Goal: Complete application form

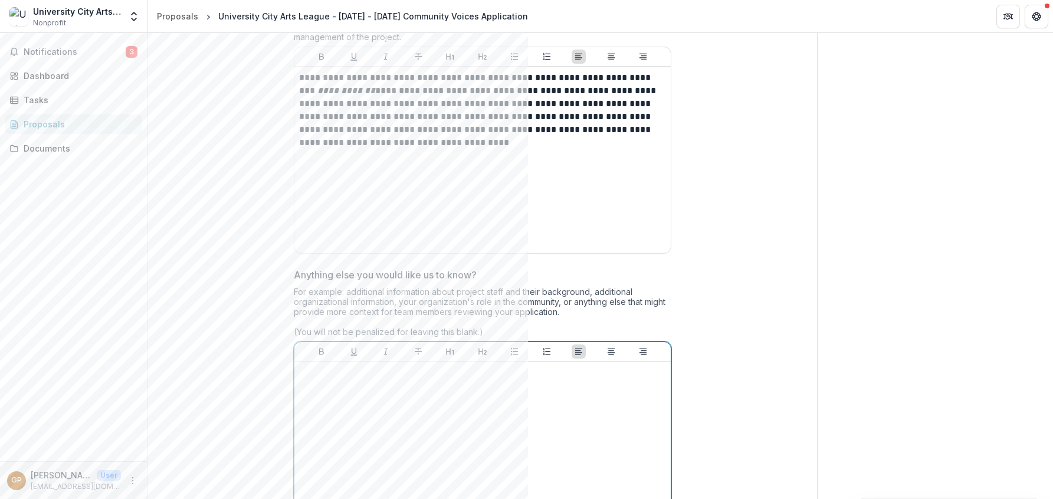
scroll to position [3177, 0]
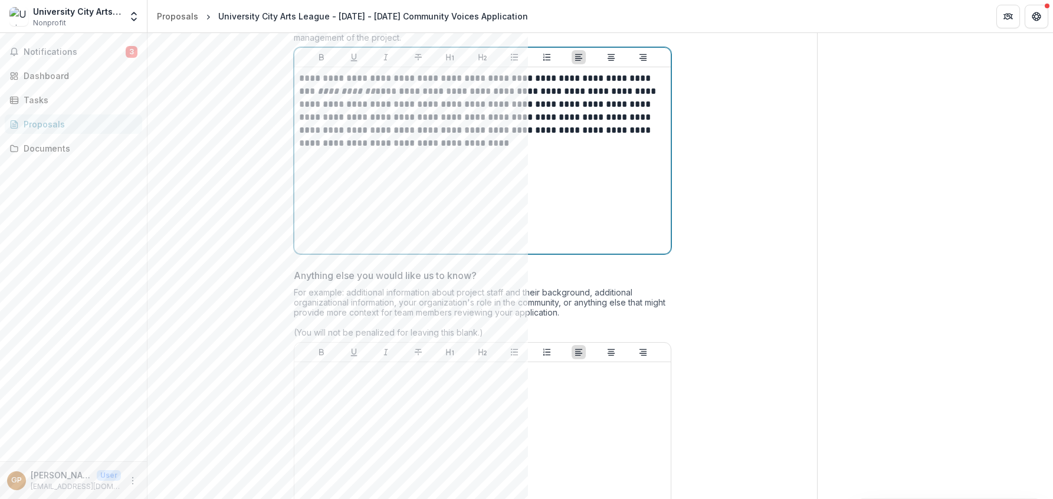
click at [429, 173] on div "**********" at bounding box center [482, 160] width 367 height 177
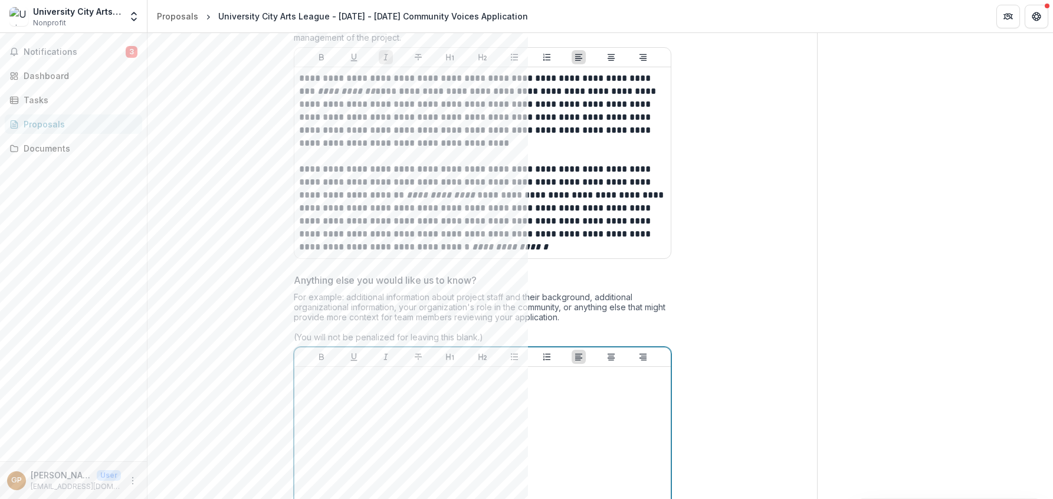
click at [359, 403] on div at bounding box center [482, 460] width 367 height 177
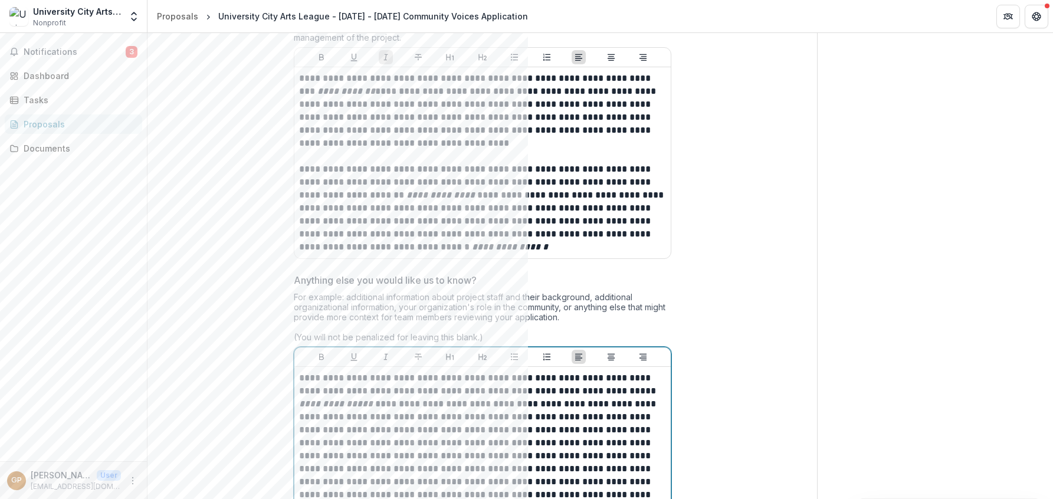
scroll to position [3181, 0]
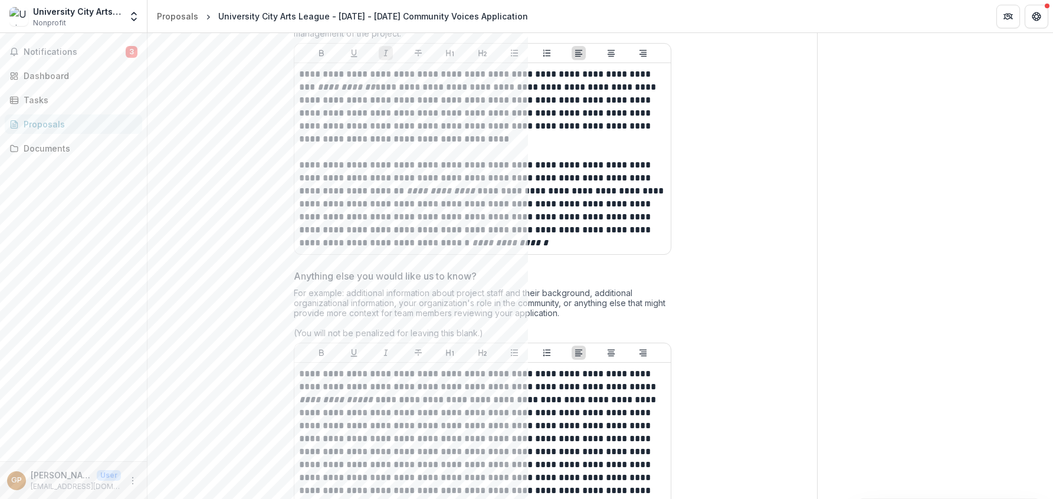
click at [471, 294] on div "For example: additional information about project staff and their background, a…" at bounding box center [483, 315] width 378 height 55
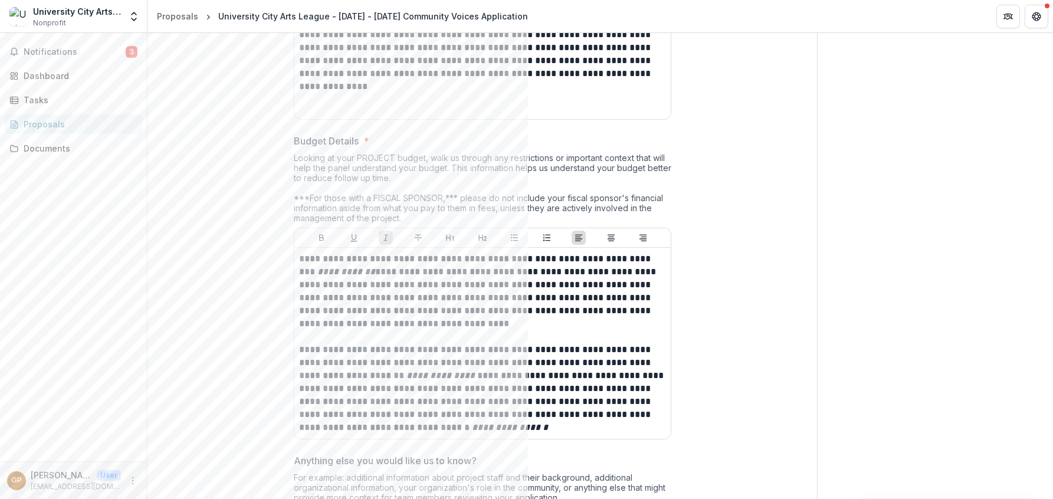
scroll to position [3558, 0]
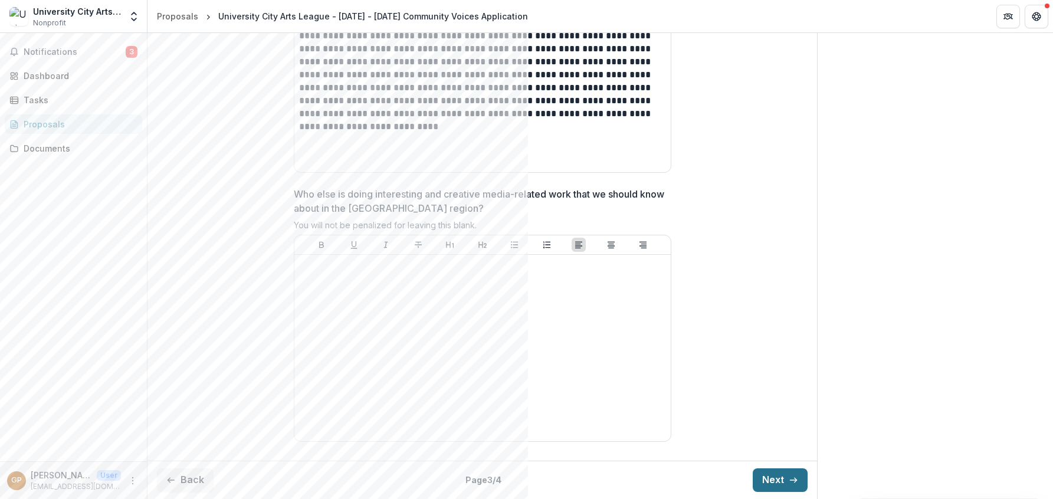
click at [477, 480] on button "Next" at bounding box center [780, 480] width 55 height 24
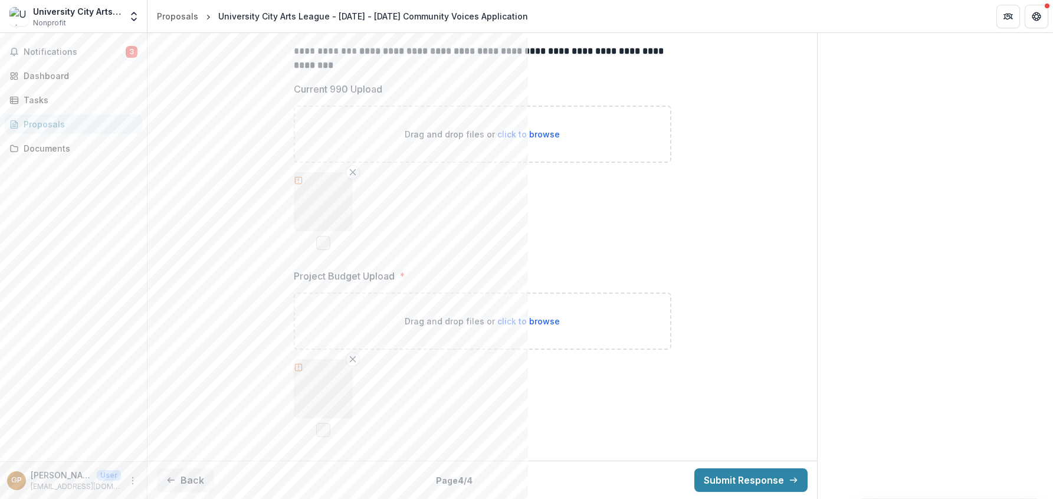
scroll to position [429, 0]
click at [133, 480] on circle "More" at bounding box center [133, 480] width 1 height 1
click at [201, 452] on link "Settings" at bounding box center [210, 455] width 126 height 19
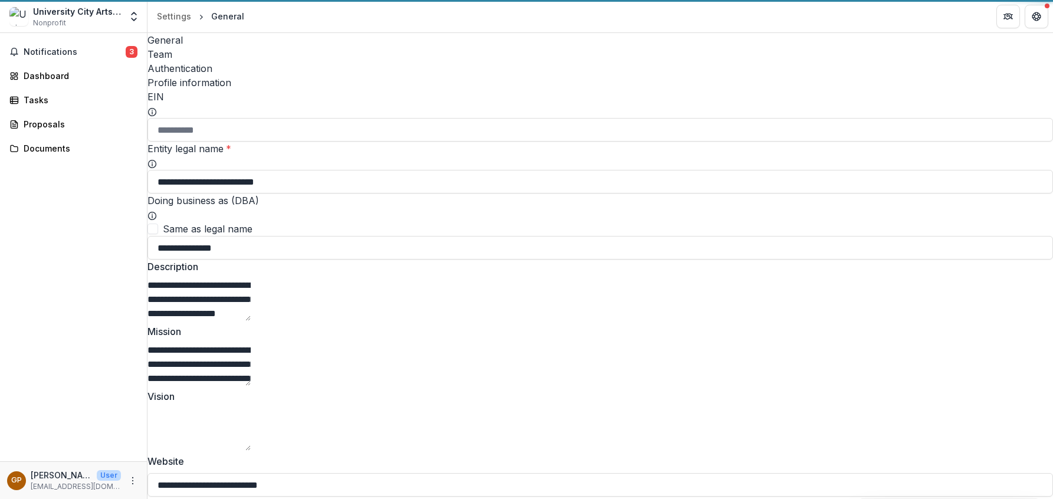
type input "**********"
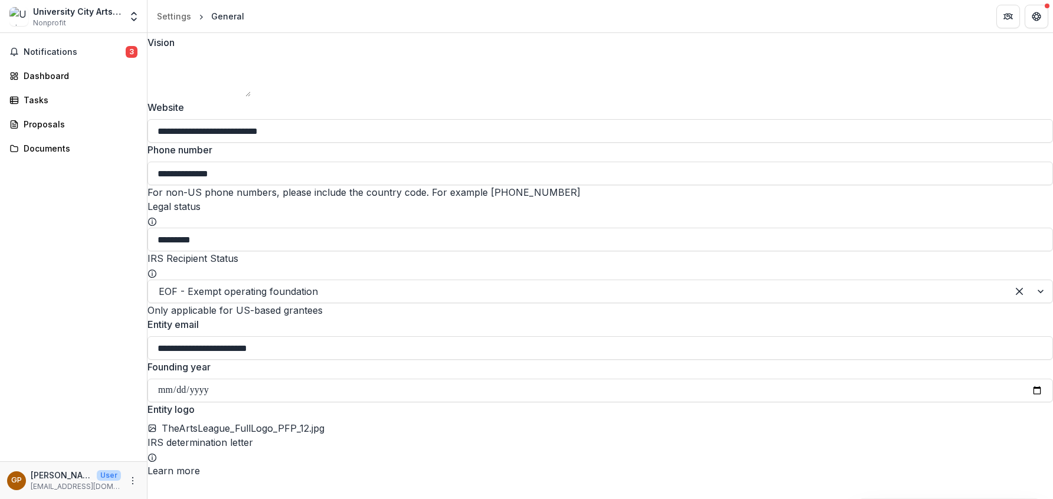
scroll to position [491, 0]
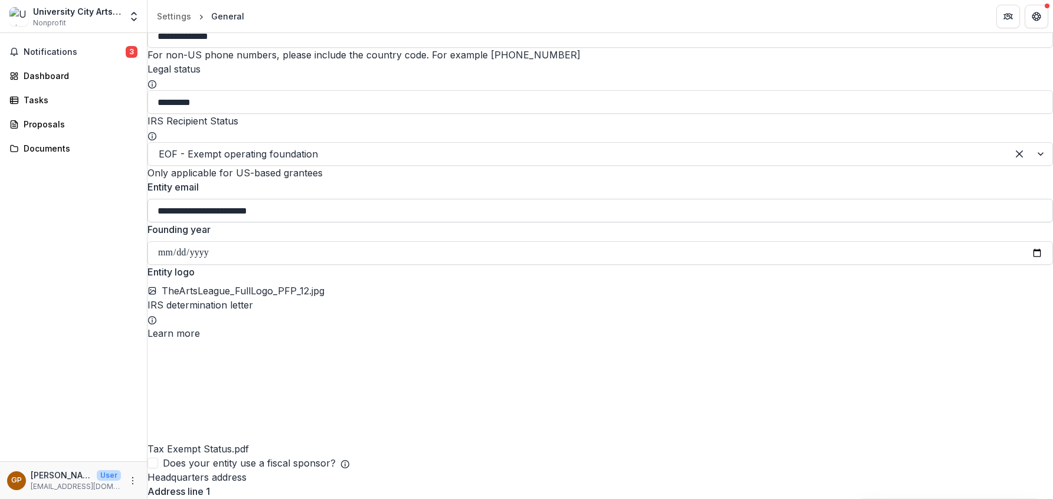
click at [224, 222] on input "**********" at bounding box center [600, 211] width 906 height 24
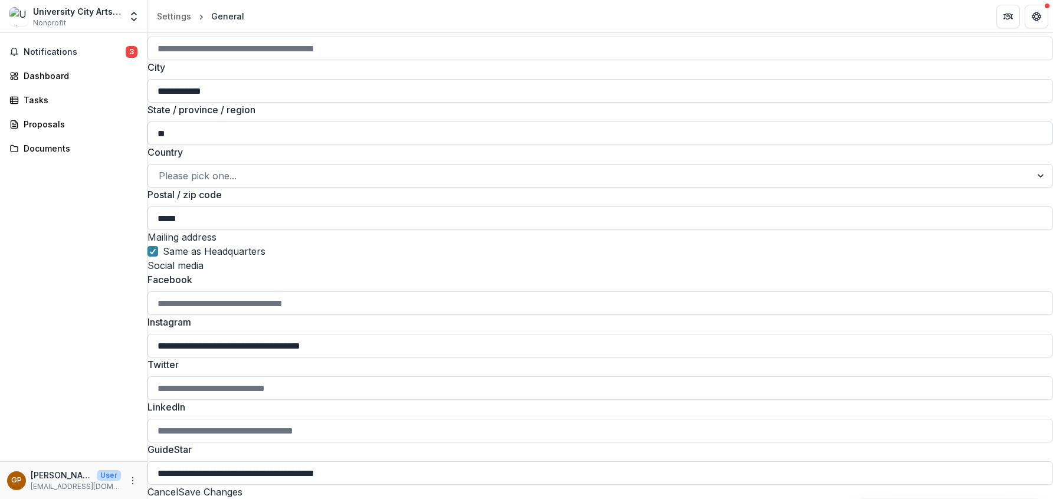
scroll to position [1209, 0]
type input "**********"
click at [242, 485] on button "Save Changes" at bounding box center [210, 492] width 64 height 14
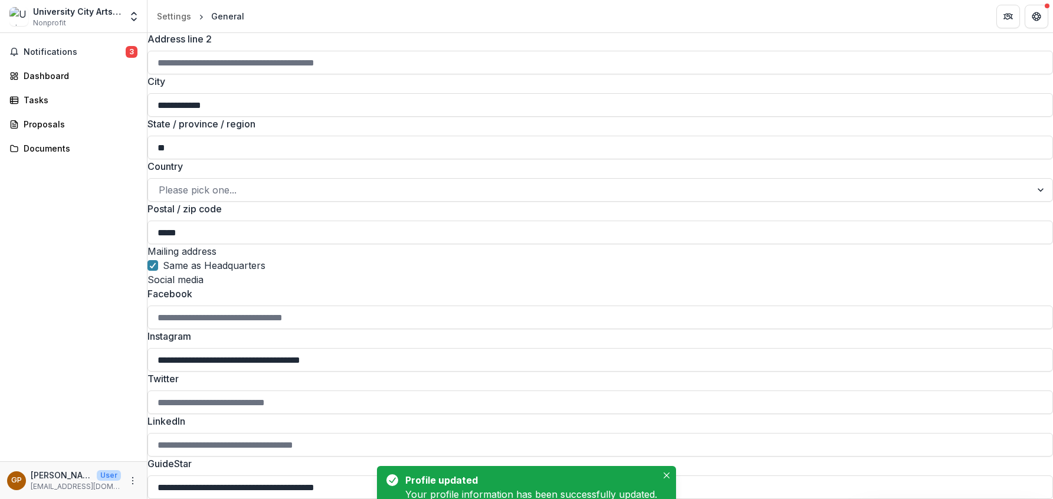
scroll to position [1203, 0]
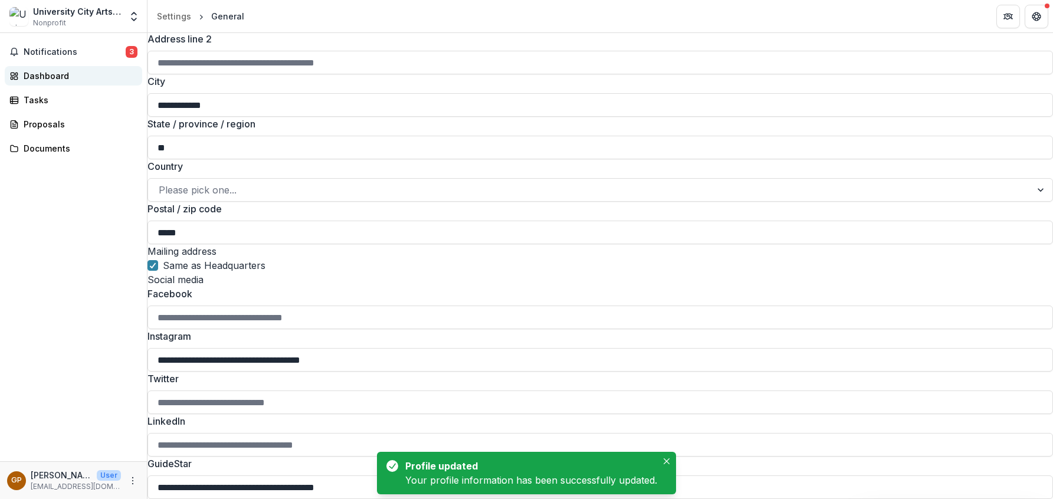
click at [58, 79] on div "Dashboard" at bounding box center [78, 76] width 109 height 12
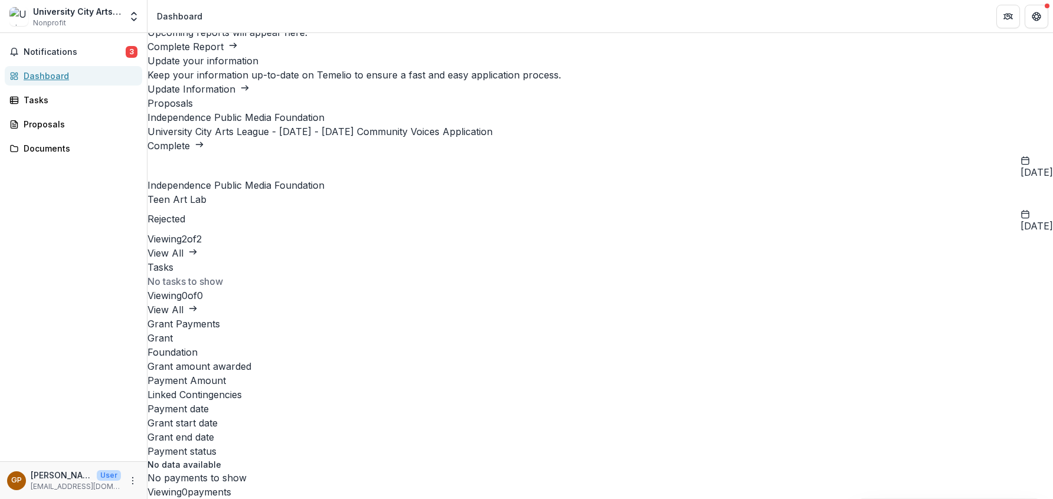
scroll to position [251, 0]
click at [198, 247] on link "View All" at bounding box center [172, 253] width 50 height 12
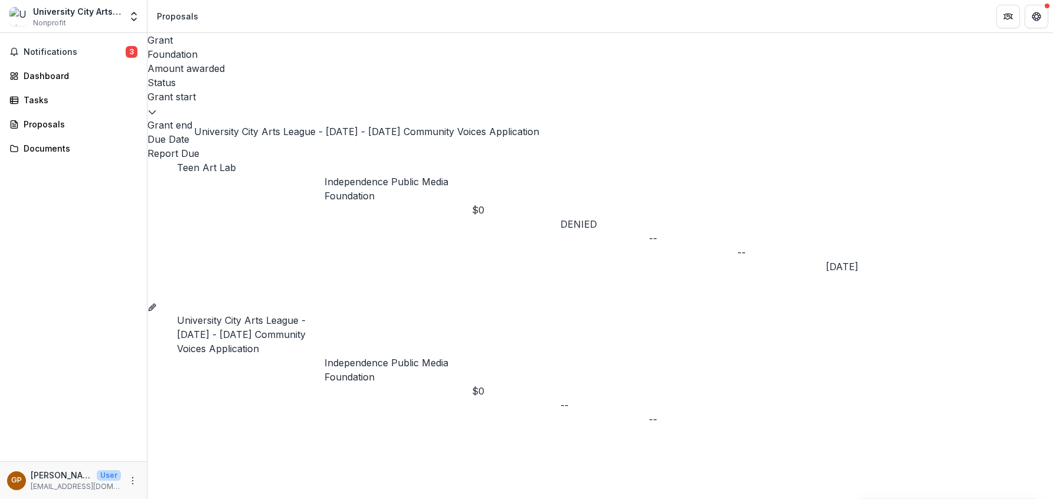
click at [266, 314] on link "University City Arts League - [DATE] - [DATE] Community Voices Application" at bounding box center [241, 334] width 129 height 40
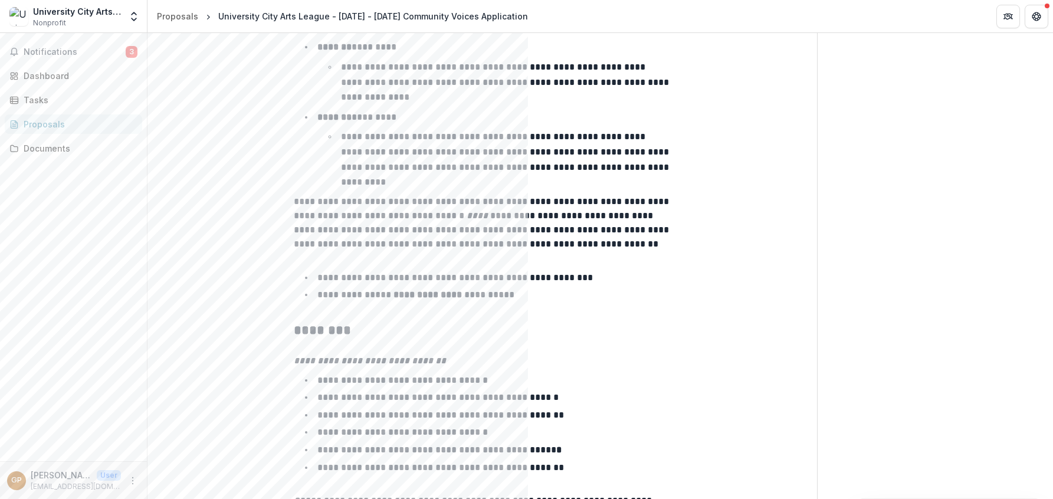
scroll to position [1859, 0]
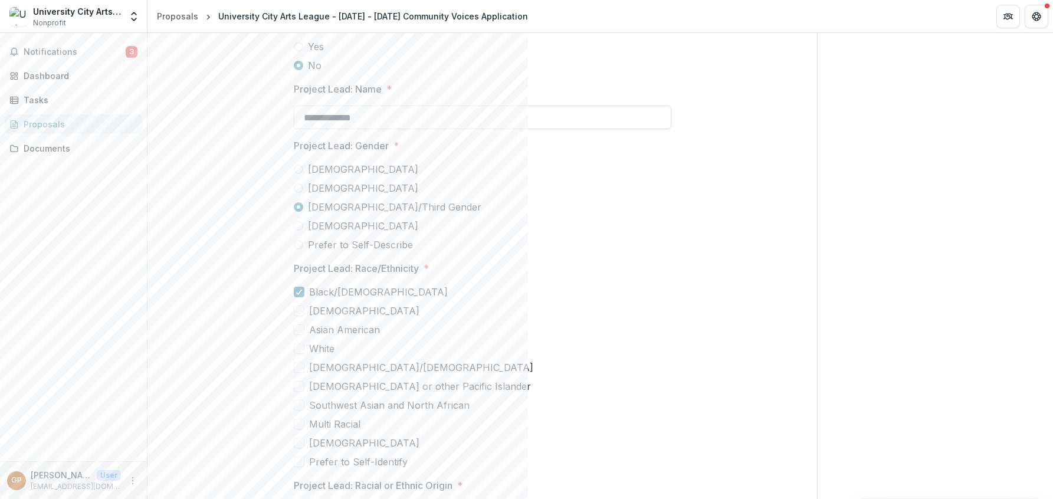
scroll to position [3095, 0]
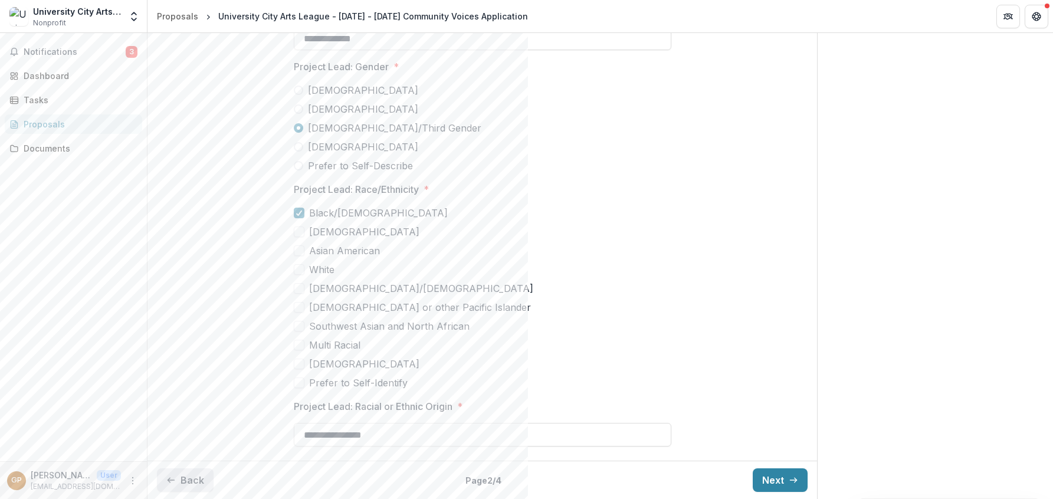
click at [182, 478] on button "Back" at bounding box center [185, 480] width 57 height 24
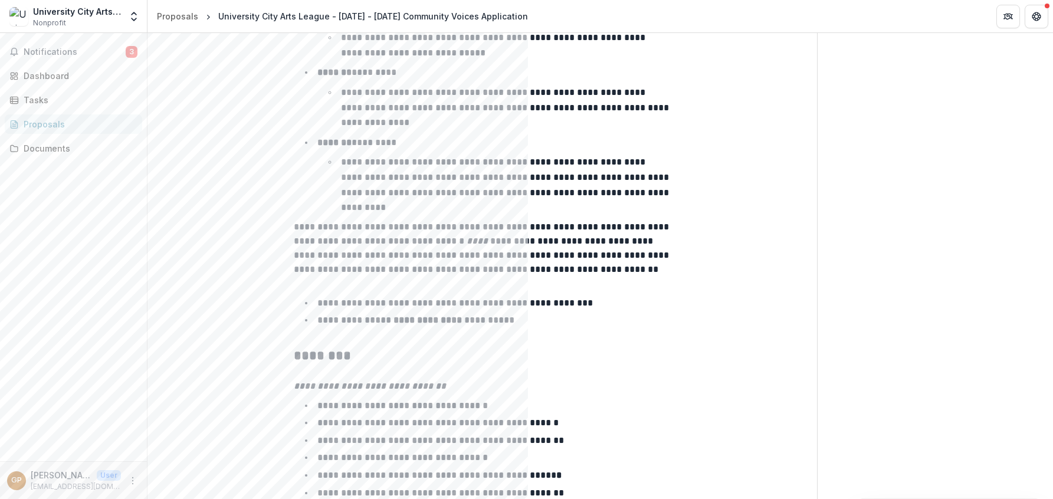
scroll to position [1859, 0]
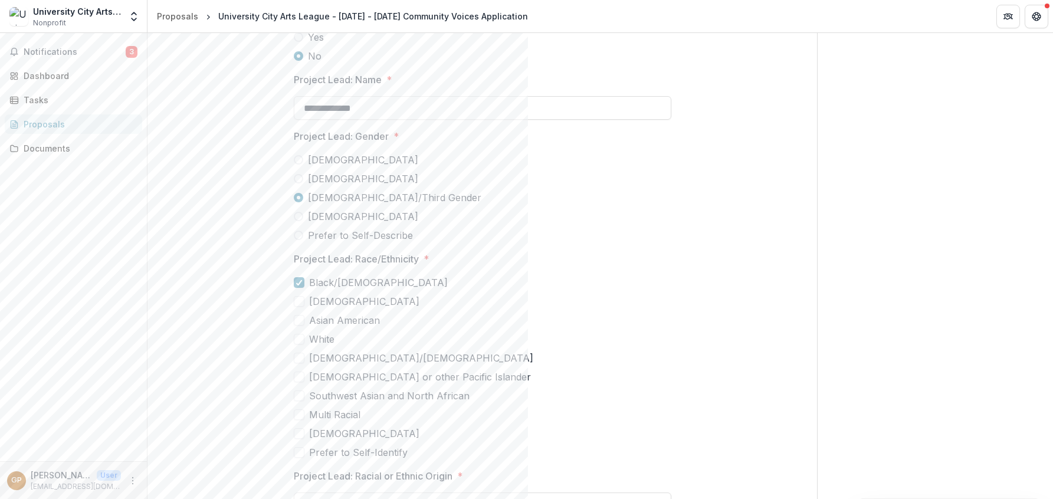
scroll to position [3095, 0]
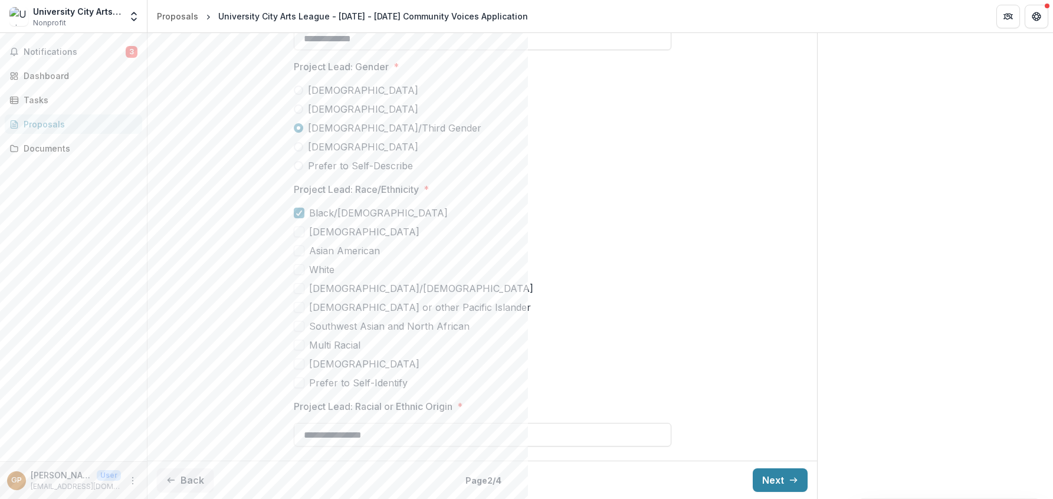
click at [477, 481] on button "Next" at bounding box center [780, 480] width 55 height 24
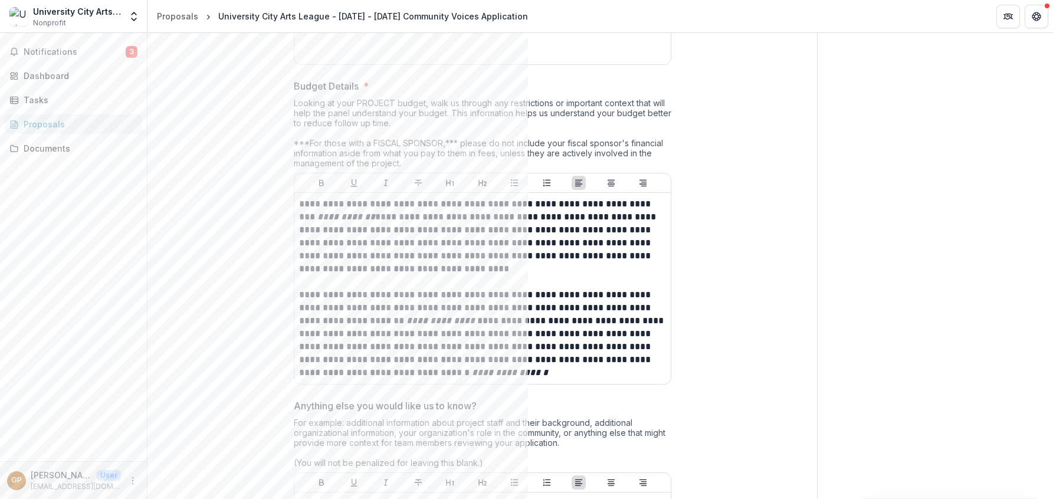
type input "*******"
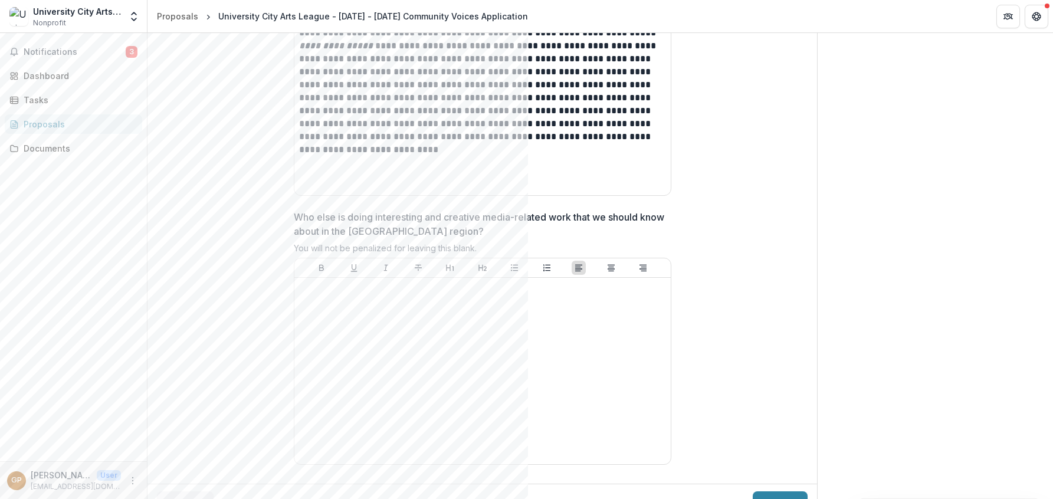
scroll to position [3558, 0]
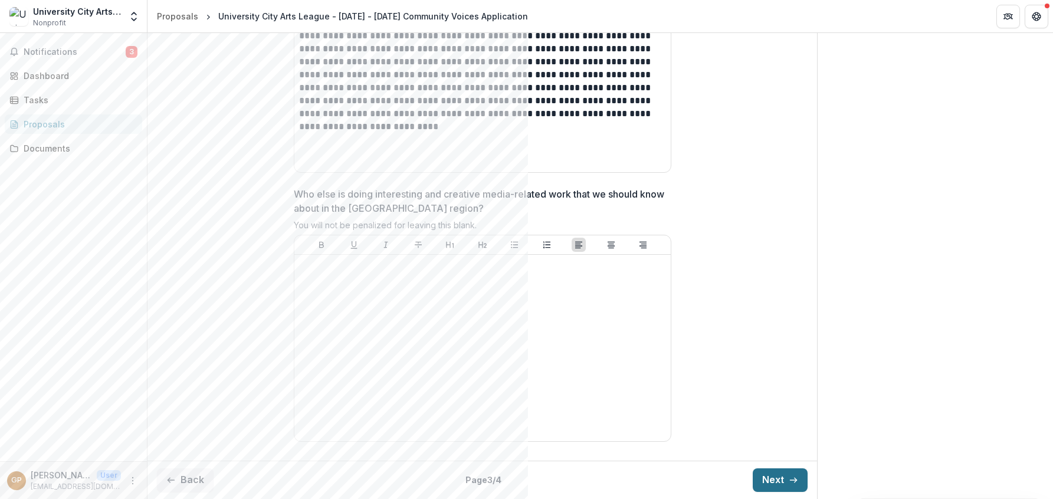
click at [477, 478] on button "Next" at bounding box center [780, 480] width 55 height 24
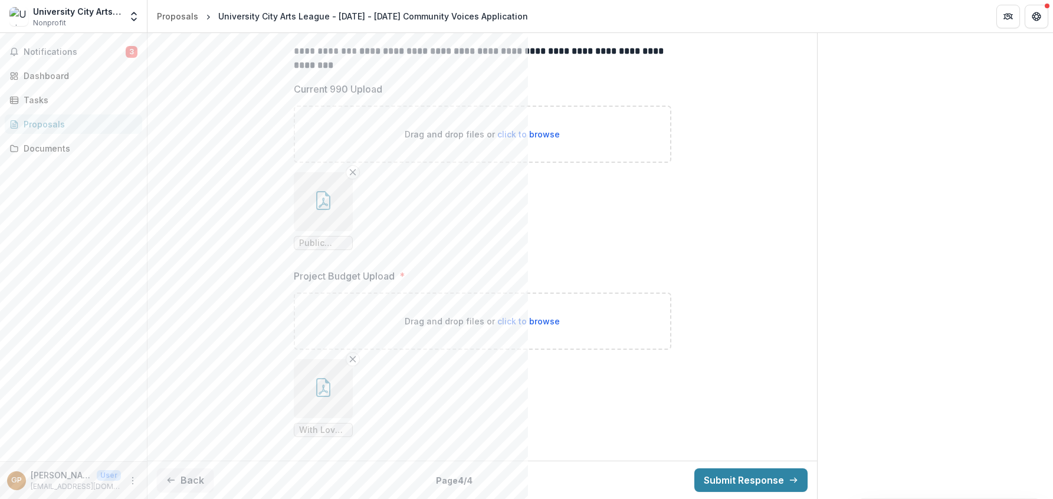
scroll to position [429, 0]
click at [477, 481] on button "Submit Response" at bounding box center [750, 480] width 113 height 24
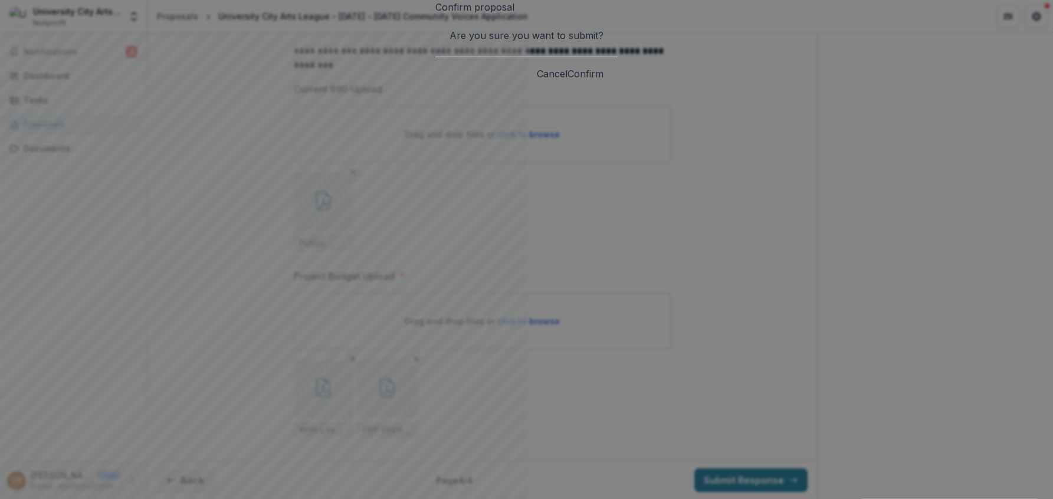
click at [477, 81] on button "Confirm" at bounding box center [586, 74] width 36 height 14
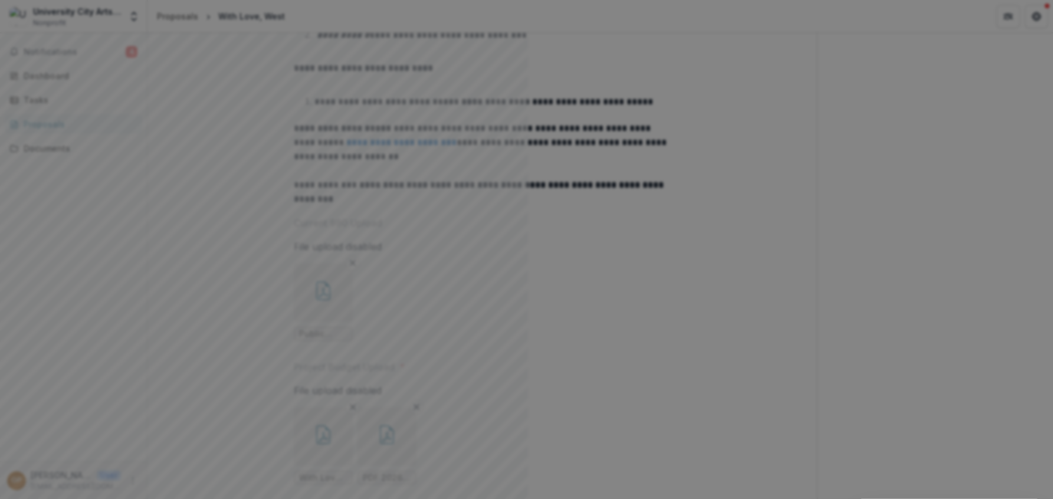
scroll to position [0, 0]
click at [477, 24] on button "Close" at bounding box center [1036, 14] width 19 height 19
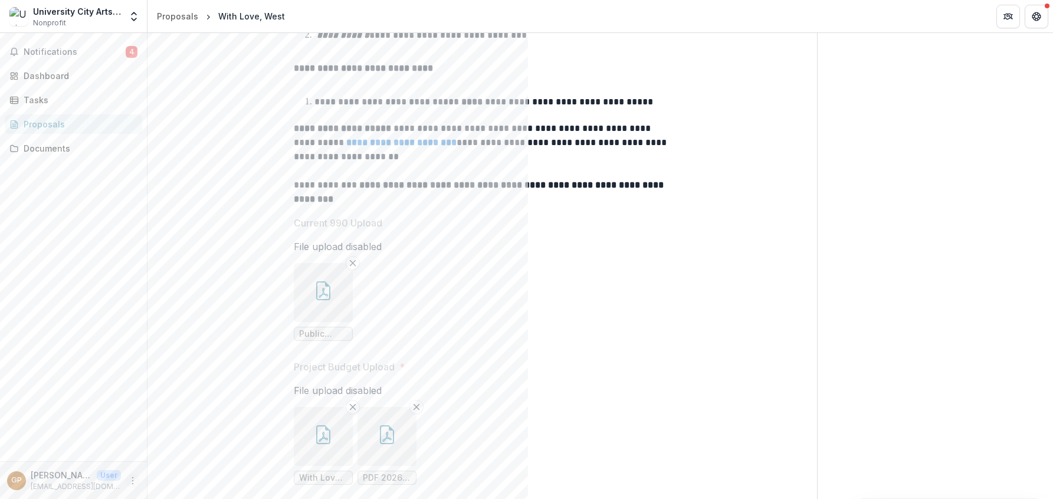
click at [129, 481] on icon "More" at bounding box center [132, 480] width 9 height 9
click at [211, 457] on link "Settings" at bounding box center [210, 455] width 126 height 19
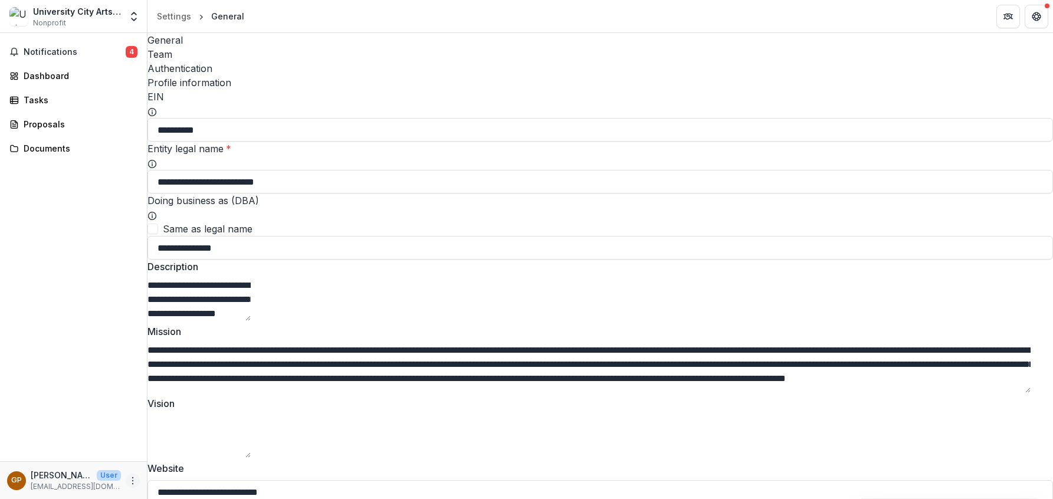
click at [135, 481] on icon "More" at bounding box center [132, 480] width 9 height 9
click at [70, 363] on div "Notifications 4 Dashboard Tasks Proposals Documents" at bounding box center [73, 247] width 147 height 428
click at [74, 51] on span "Notifications" at bounding box center [75, 52] width 102 height 10
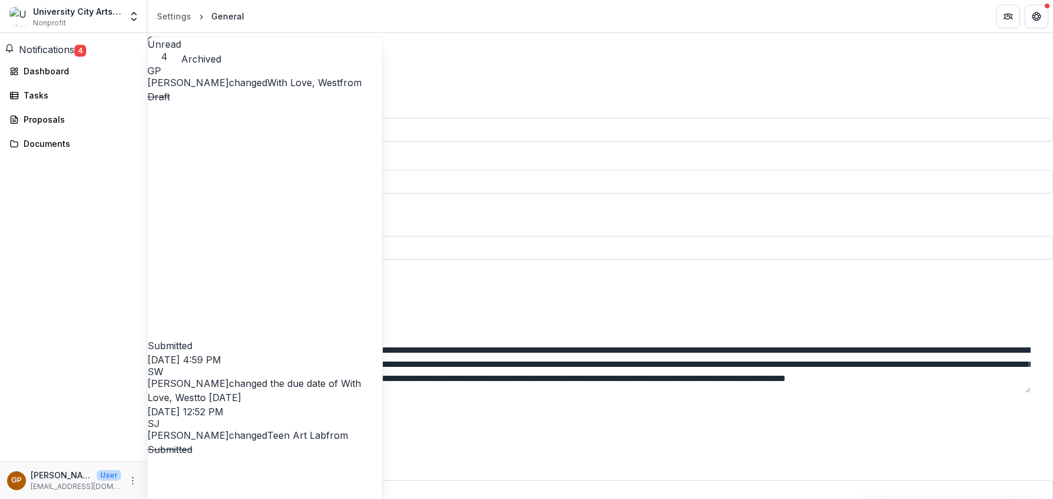
click at [314, 78] on link "With Love, West" at bounding box center [303, 83] width 73 height 12
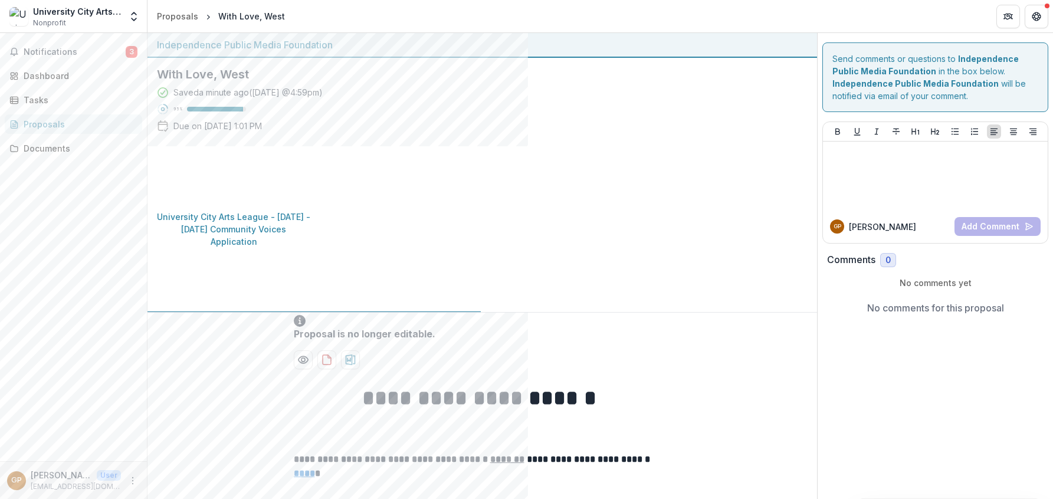
click at [311, 211] on p "University City Arts League - [DATE] - [DATE] Community Voices Application" at bounding box center [234, 229] width 154 height 37
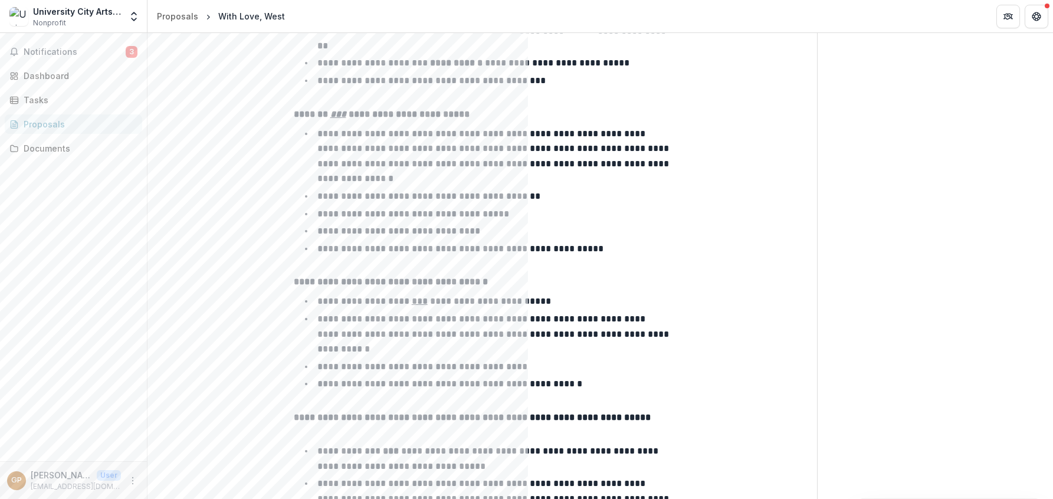
scroll to position [1604, 0]
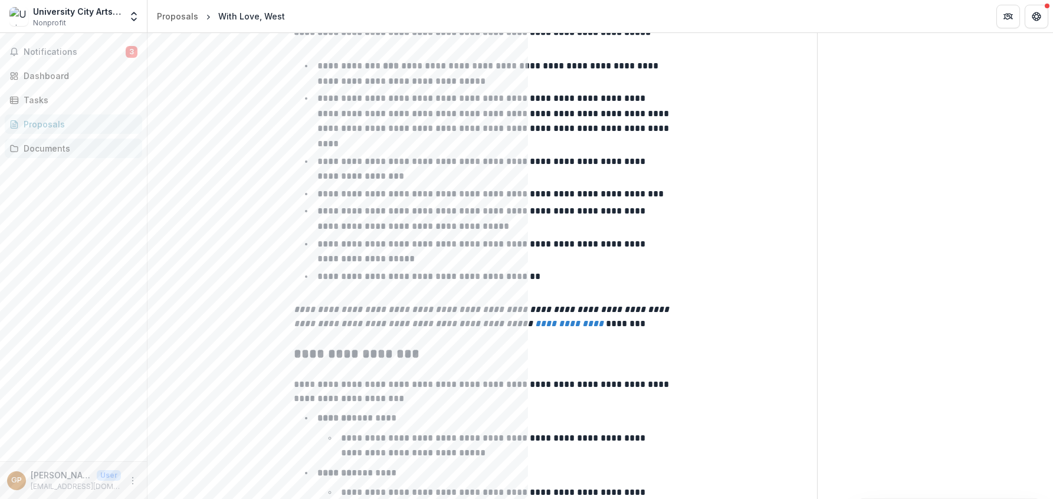
click at [68, 152] on div "Documents" at bounding box center [78, 148] width 109 height 12
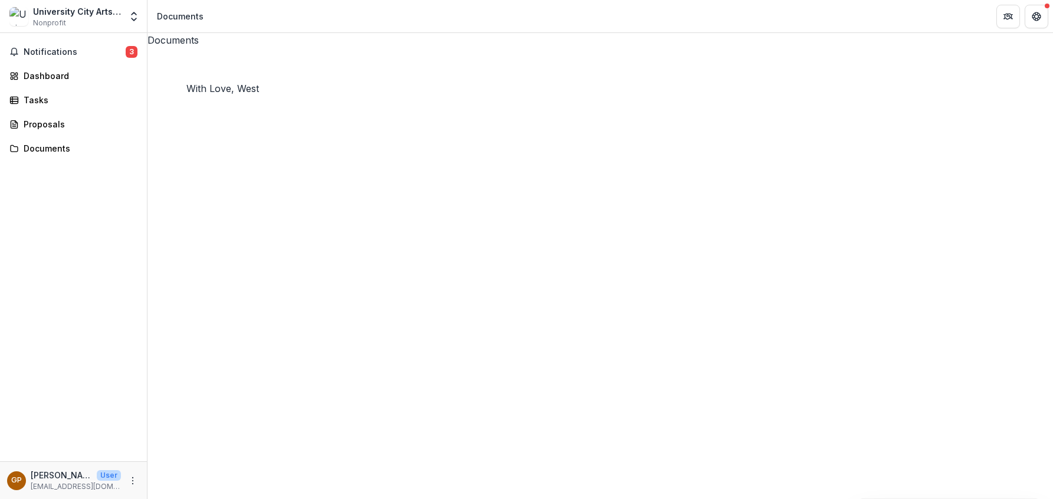
click at [165, 81] on icon at bounding box center [600, 500] width 906 height 906
